Goal: Transaction & Acquisition: Purchase product/service

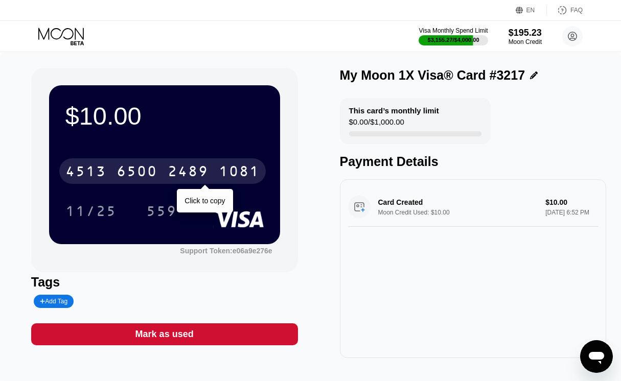
click at [70, 40] on icon at bounding box center [62, 37] width 48 height 18
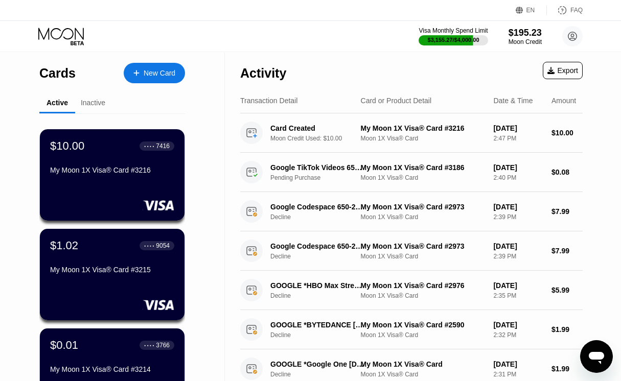
click at [136, 74] on icon at bounding box center [136, 73] width 6 height 6
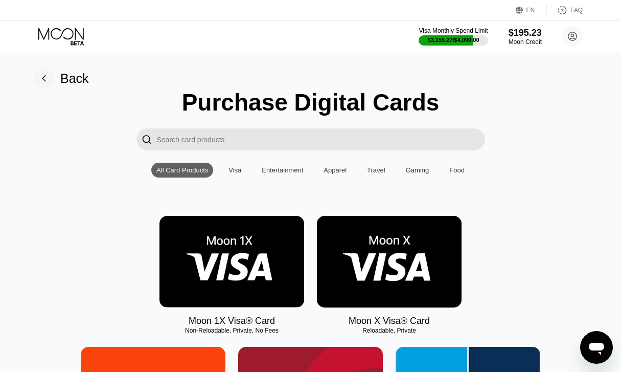
drag, startPoint x: 238, startPoint y: 259, endPoint x: 487, endPoint y: 196, distance: 256.8
click at [238, 260] on img at bounding box center [231, 261] width 145 height 91
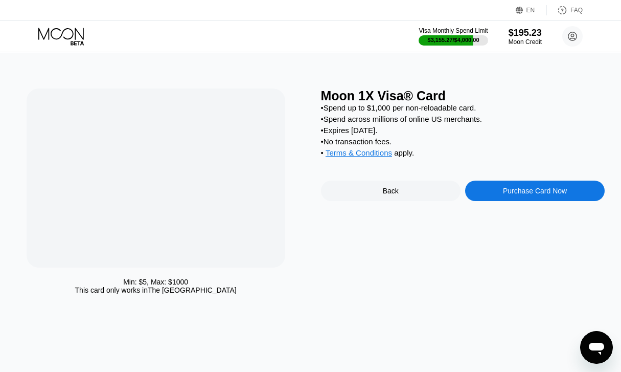
click at [528, 173] on div "Moon 1X Visa® Card • Spend up to $1,000 per non-reloadable card. • Spend across…" at bounding box center [463, 193] width 284 height 211
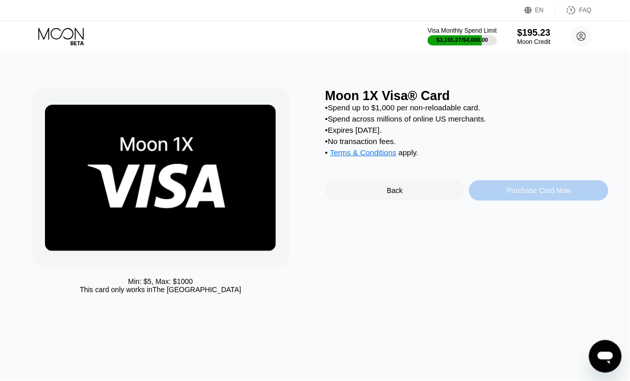
click at [526, 201] on div "Purchase Card Now" at bounding box center [539, 190] width 140 height 20
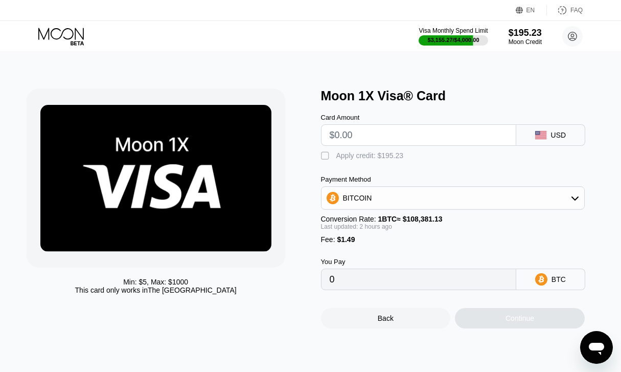
click at [435, 141] on input "text" at bounding box center [419, 135] width 178 height 20
type input "$6"
type input "0.00006906"
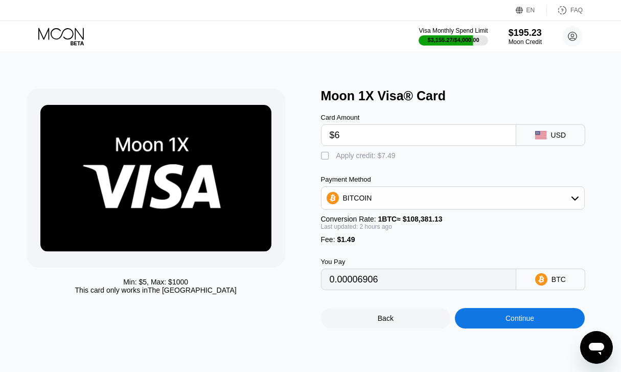
type input "$6"
click at [371, 167] on div "Card Amount $6 USD  Apply credit: $7.49 Payment Method BITCOIN Conversion Rate…" at bounding box center [463, 196] width 284 height 187
click at [375, 159] on div "Apply credit: $7.49" at bounding box center [365, 155] width 59 height 8
type input "0"
click at [515, 341] on div "Min: $ 5 , Max: $ 1000 This card only works in The United States Moon 1X Visa® …" at bounding box center [310, 212] width 630 height 319
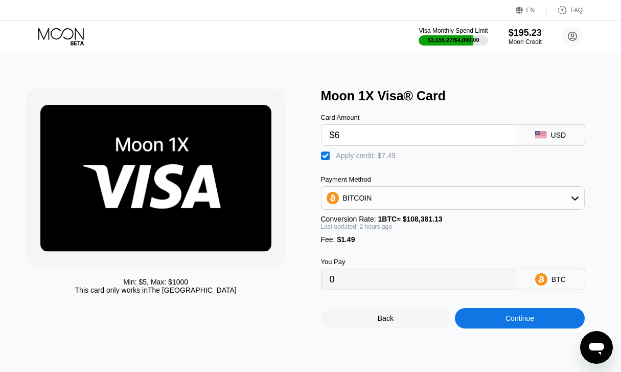
click at [516, 328] on div "Continue" at bounding box center [520, 318] width 130 height 20
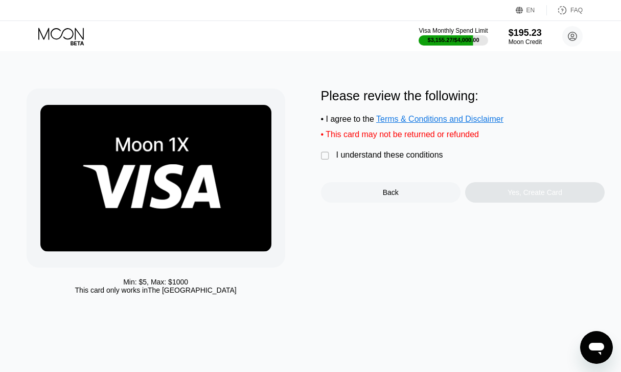
click at [408, 159] on div "I understand these conditions" at bounding box center [389, 154] width 107 height 9
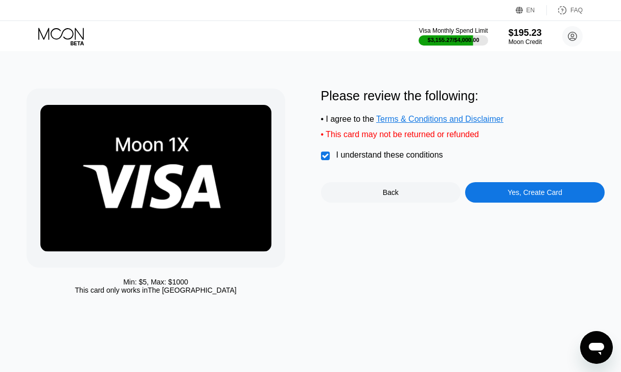
click at [479, 201] on div "Yes, Create Card" at bounding box center [535, 192] width 140 height 20
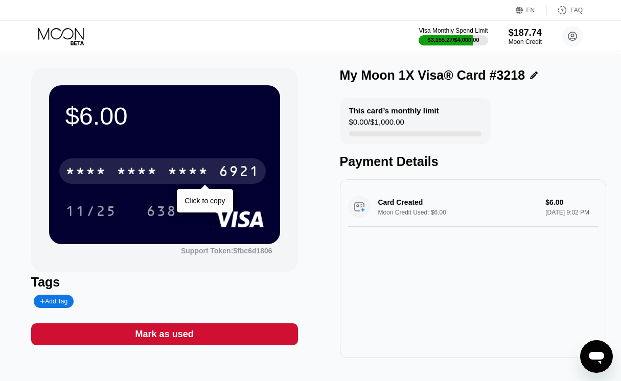
click at [187, 165] on div "* * * *" at bounding box center [188, 173] width 41 height 16
